Goal: Task Accomplishment & Management: Manage account settings

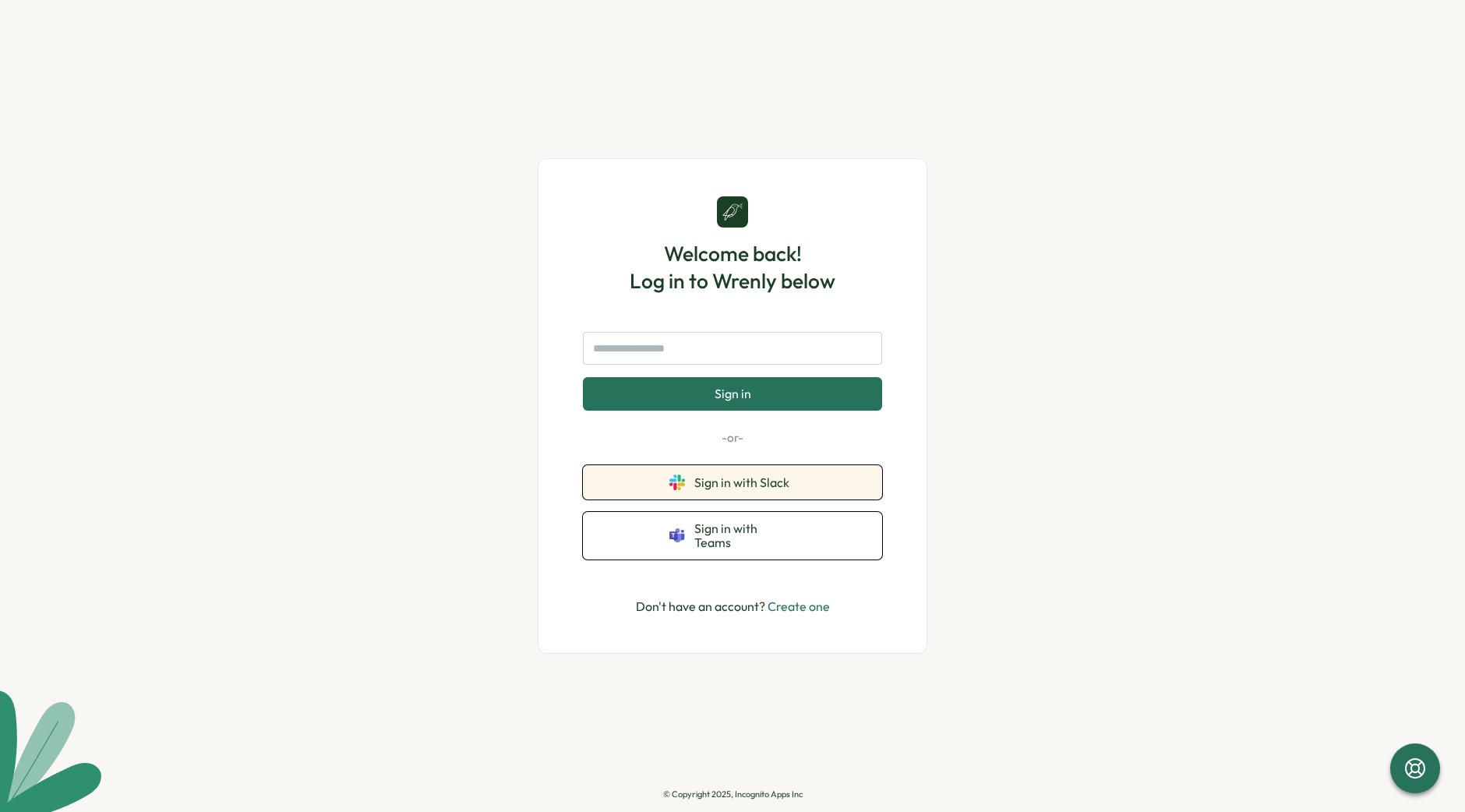
click at [751, 488] on span "Sign in with Slack" at bounding box center [745, 482] width 101 height 14
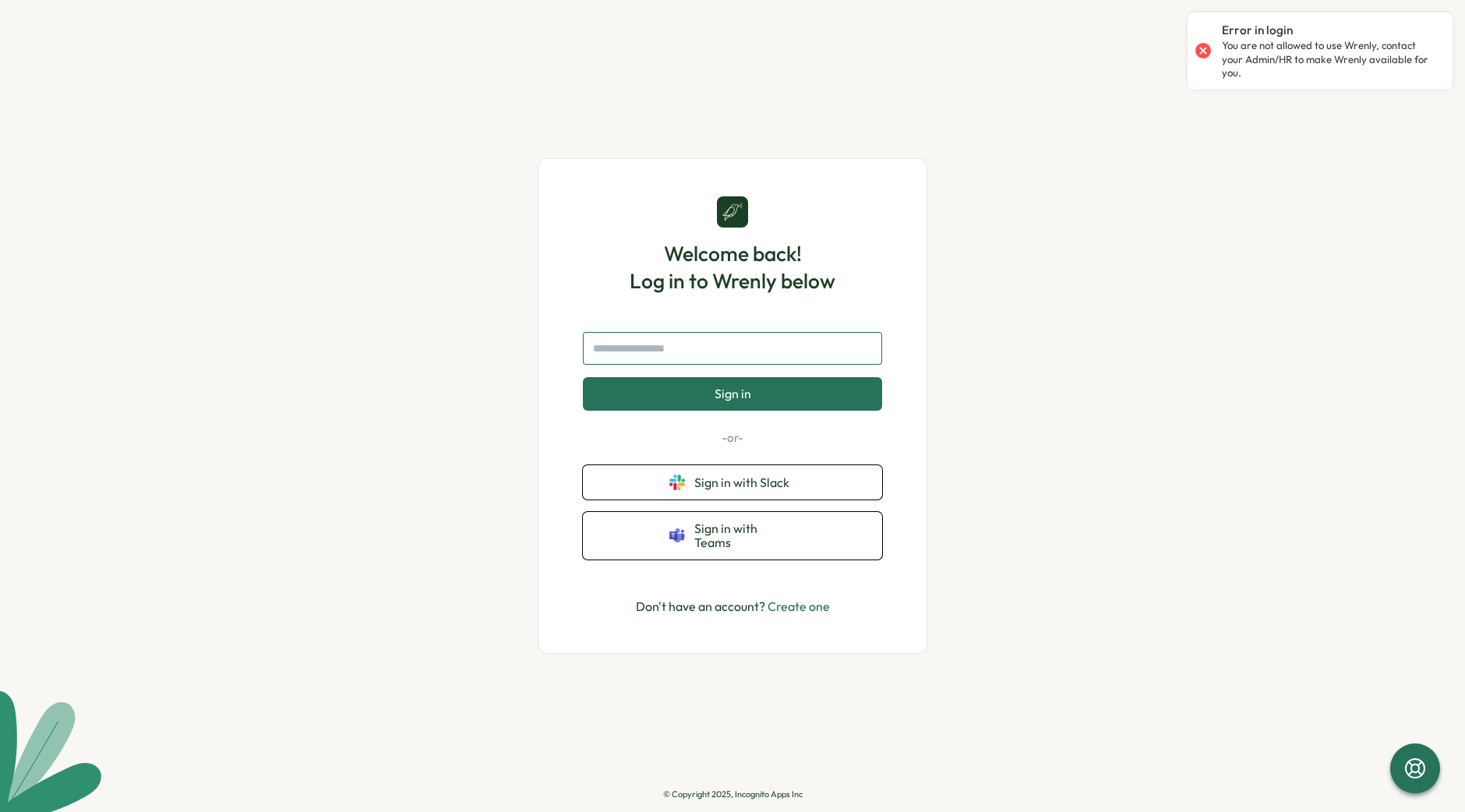
click at [752, 354] on input "text" at bounding box center [732, 348] width 299 height 32
click at [758, 489] on span "Sign in with Slack" at bounding box center [745, 482] width 101 height 14
click at [686, 357] on input "text" at bounding box center [732, 348] width 299 height 32
type input "**********"
click at [583, 377] on button "Sign in" at bounding box center [732, 393] width 299 height 32
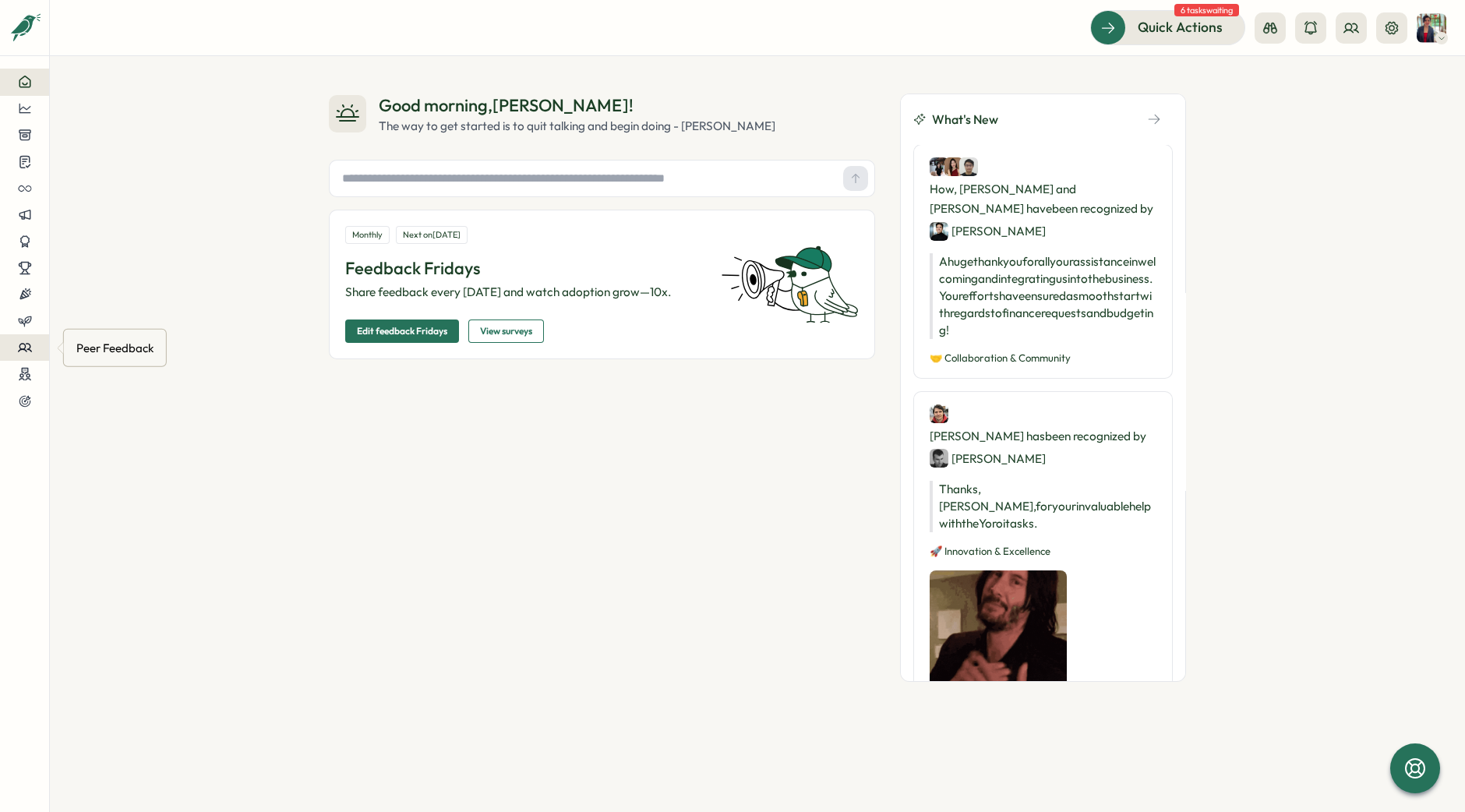
click at [30, 351] on icon at bounding box center [24, 347] width 14 height 14
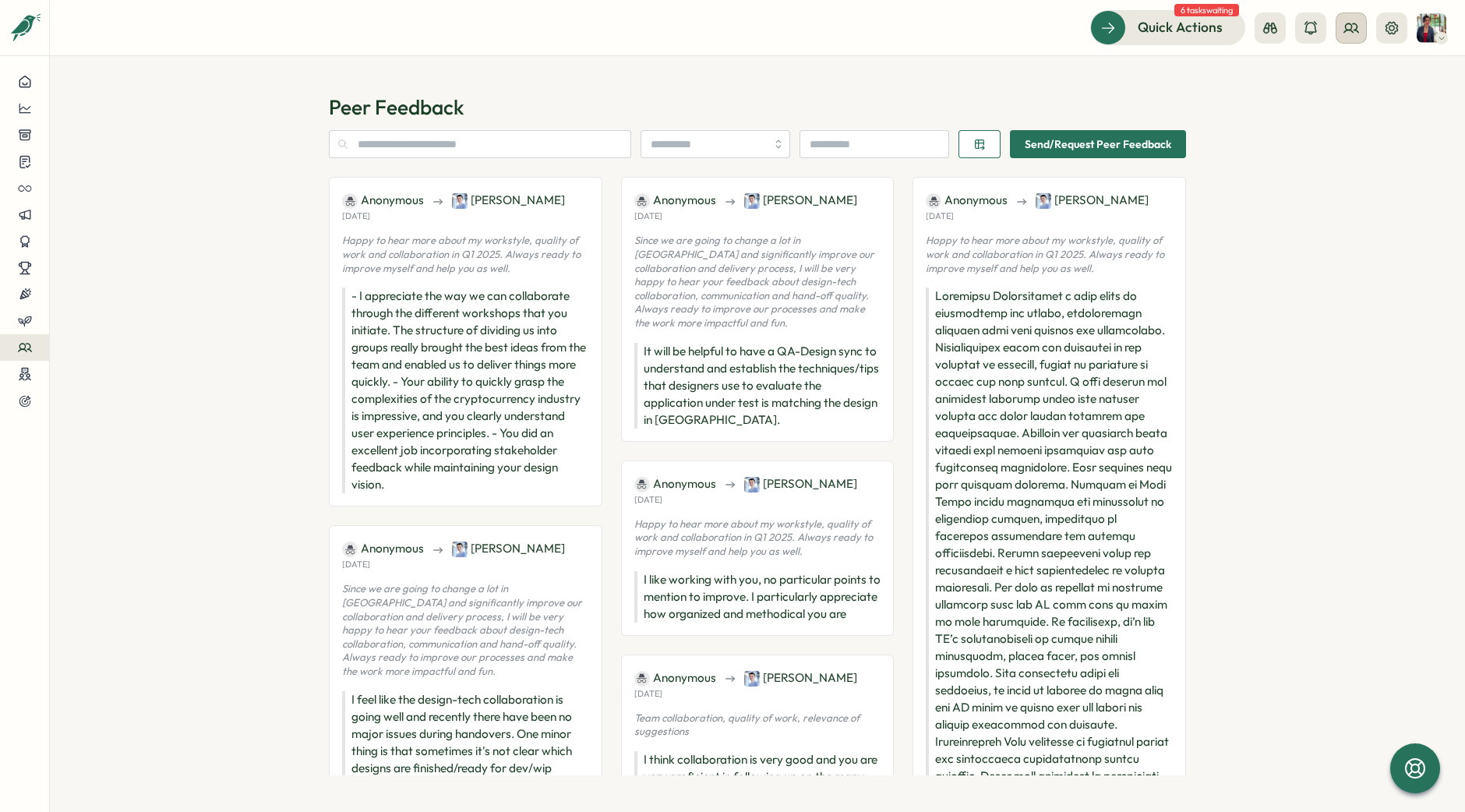
click at [1351, 27] on circle at bounding box center [1348, 26] width 6 height 6
click at [1352, 109] on div "User Groups" at bounding box center [1352, 107] width 98 height 17
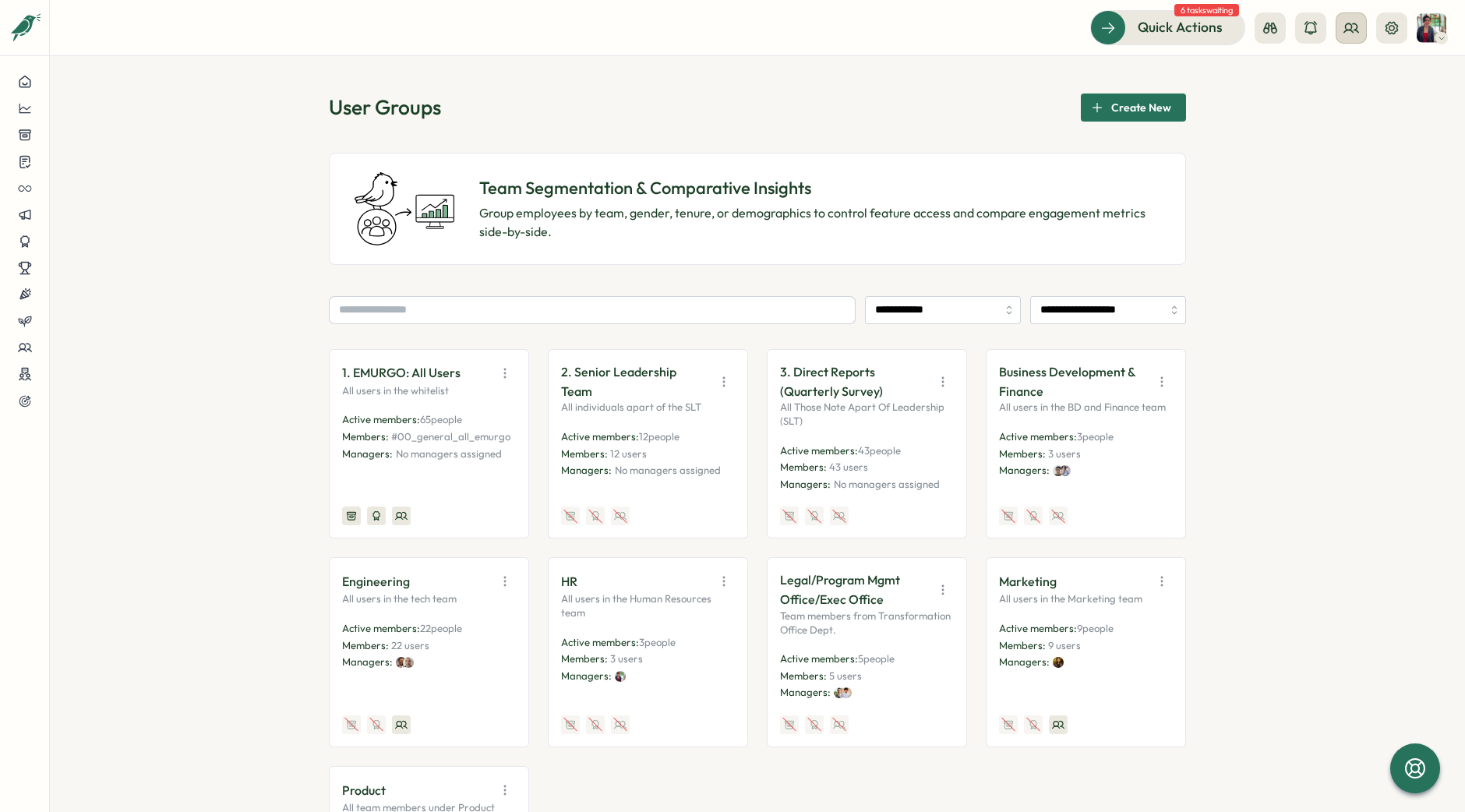
click at [1348, 27] on icon at bounding box center [1351, 28] width 16 height 16
click at [1351, 80] on div "Org Members" at bounding box center [1352, 77] width 98 height 17
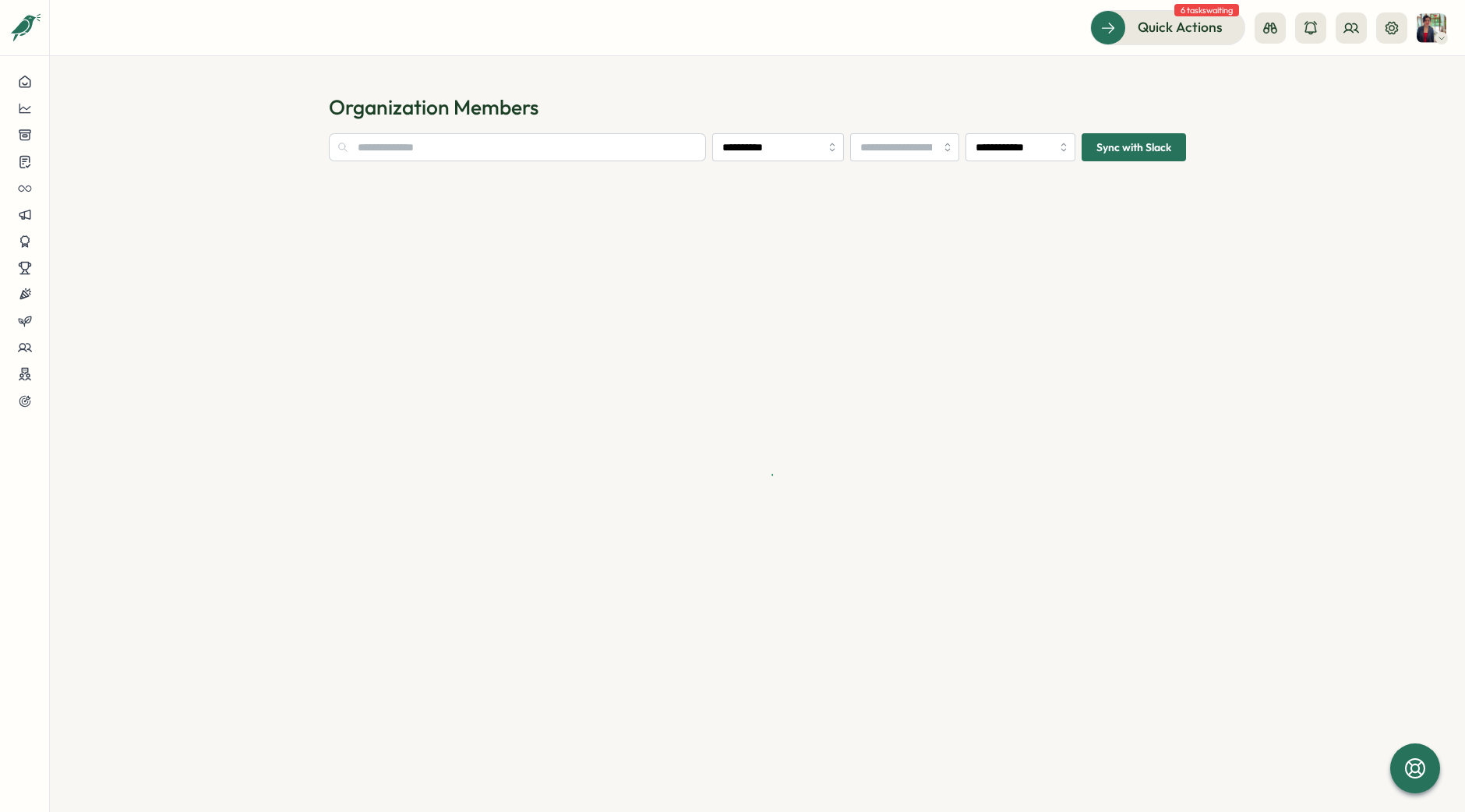
type input "**********"
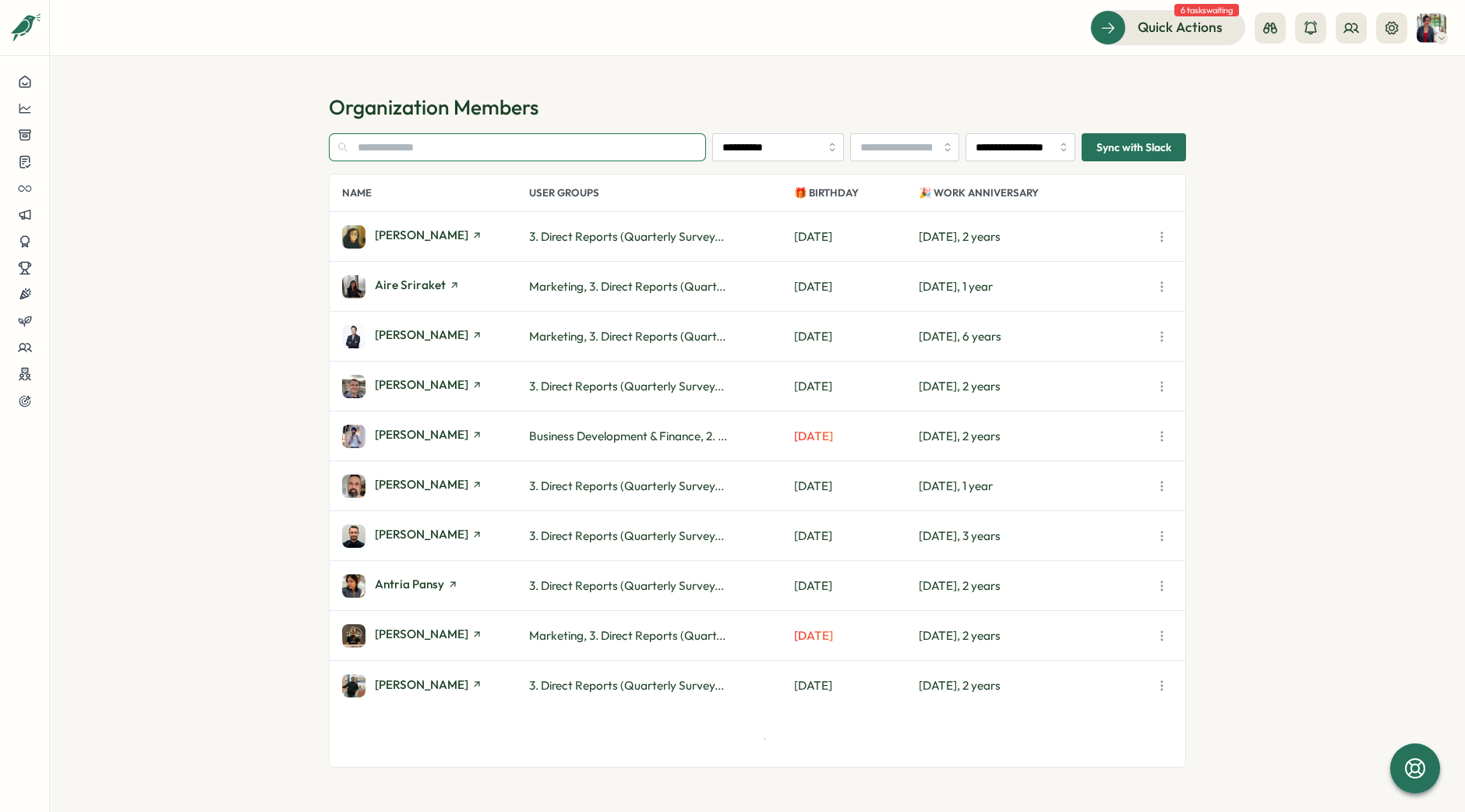
click at [633, 142] on input "text" at bounding box center [517, 147] width 377 height 28
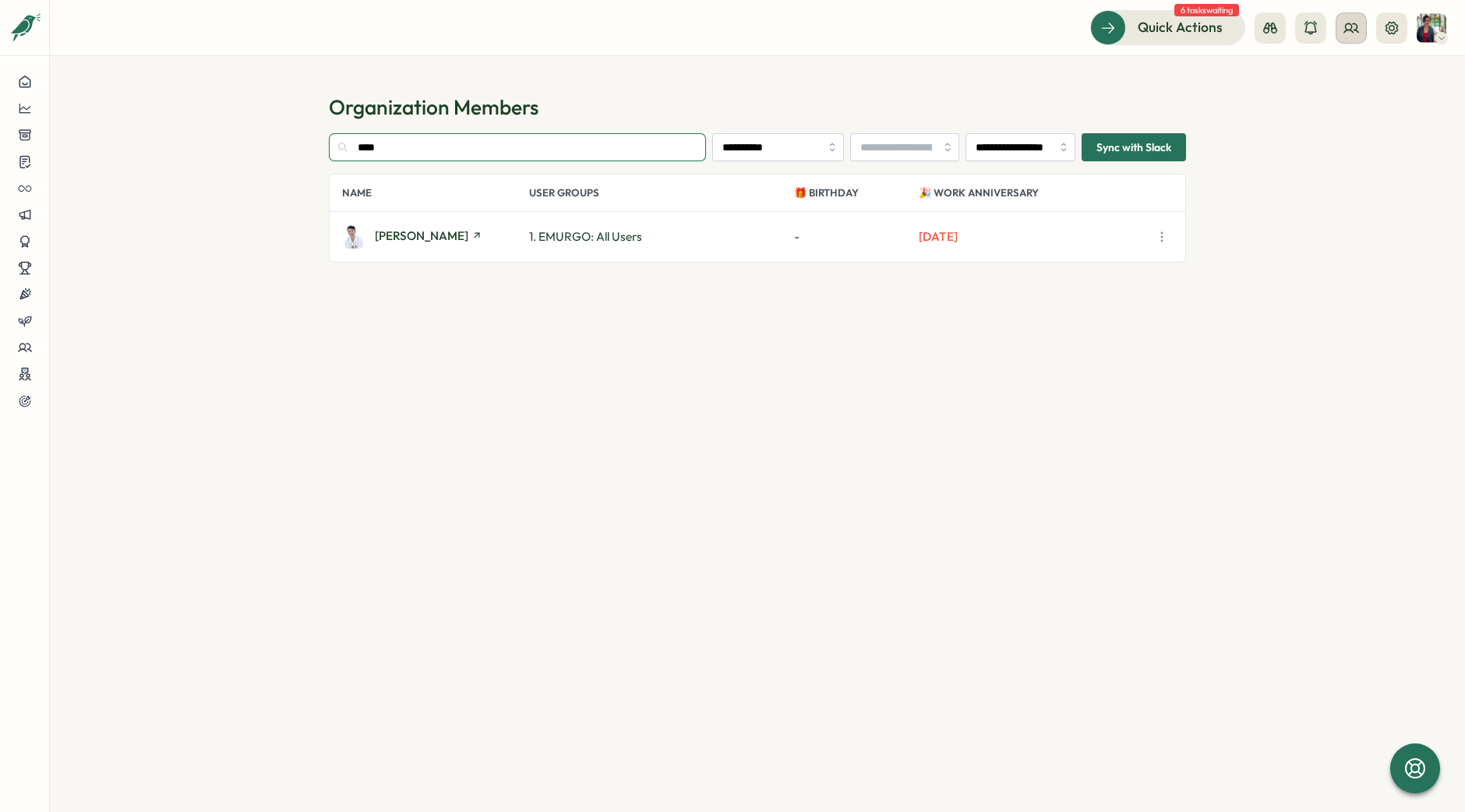
type input "****"
click at [1356, 31] on icon at bounding box center [1351, 28] width 16 height 16
click at [1362, 108] on div "User Groups" at bounding box center [1352, 107] width 98 height 17
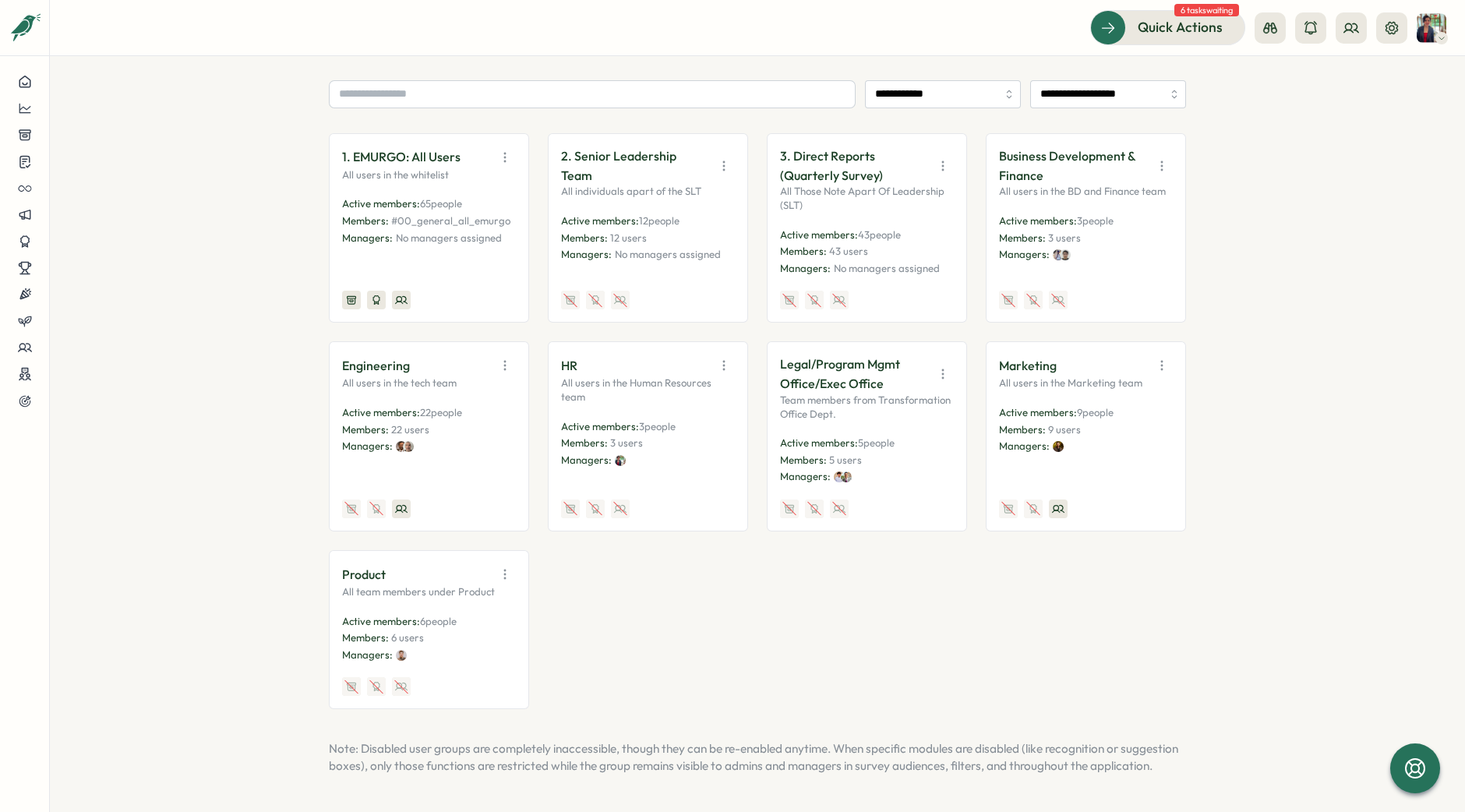
scroll to position [227, 0]
